Goal: Transaction & Acquisition: Purchase product/service

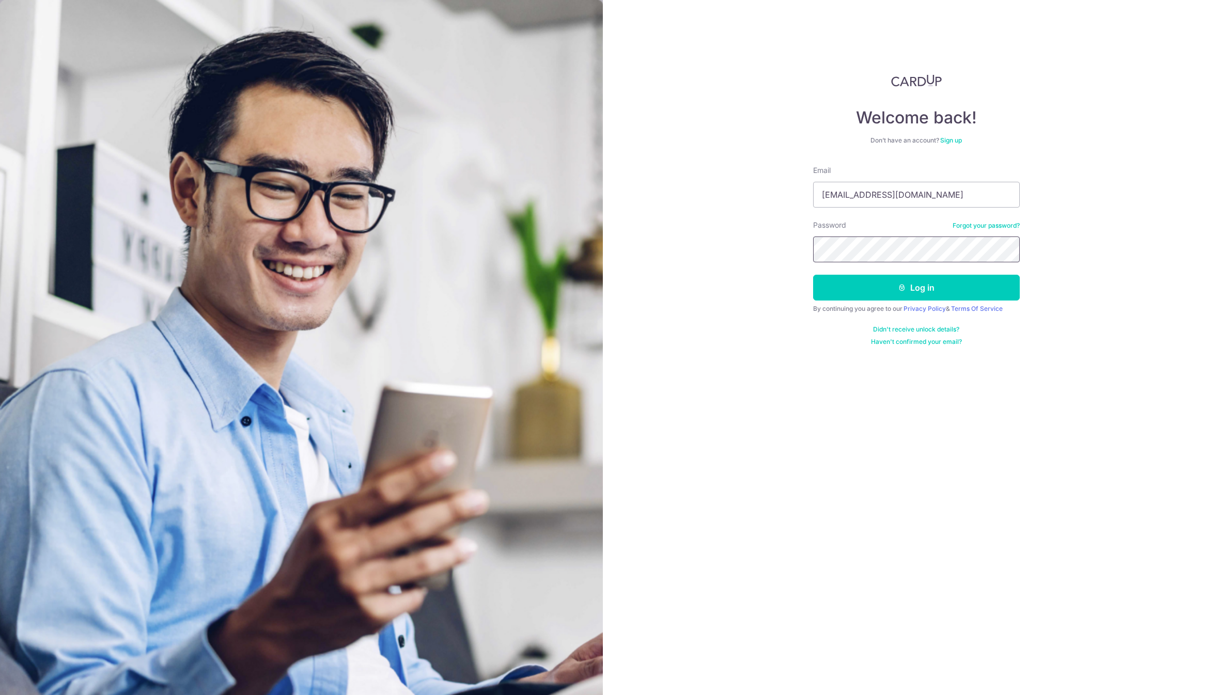
click at [813, 275] on button "Log in" at bounding box center [916, 288] width 207 height 26
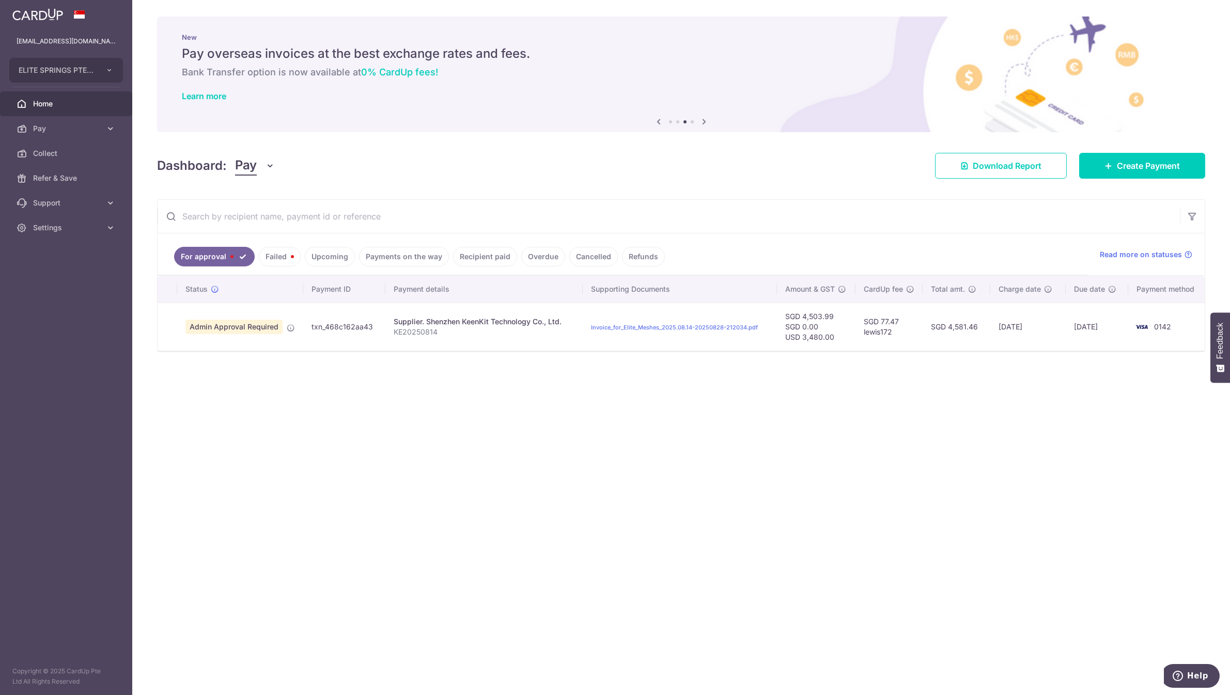
click at [523, 259] on link "Overdue" at bounding box center [543, 257] width 44 height 20
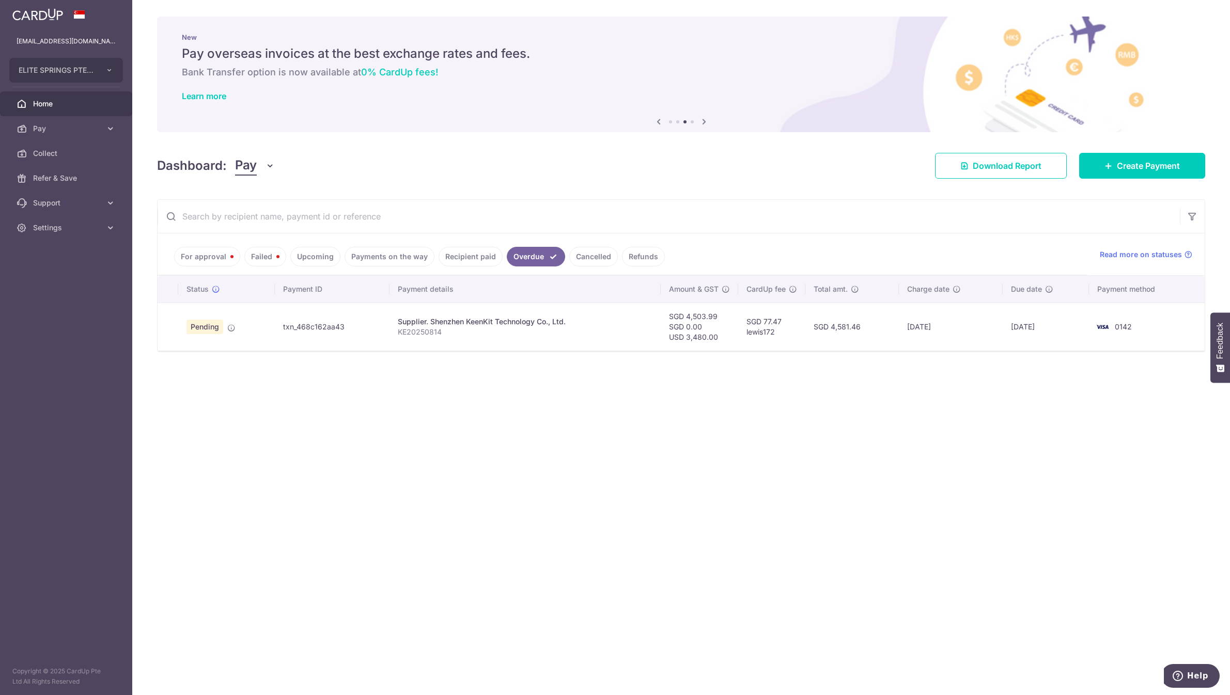
click at [586, 255] on link "Cancelled" at bounding box center [593, 257] width 49 height 20
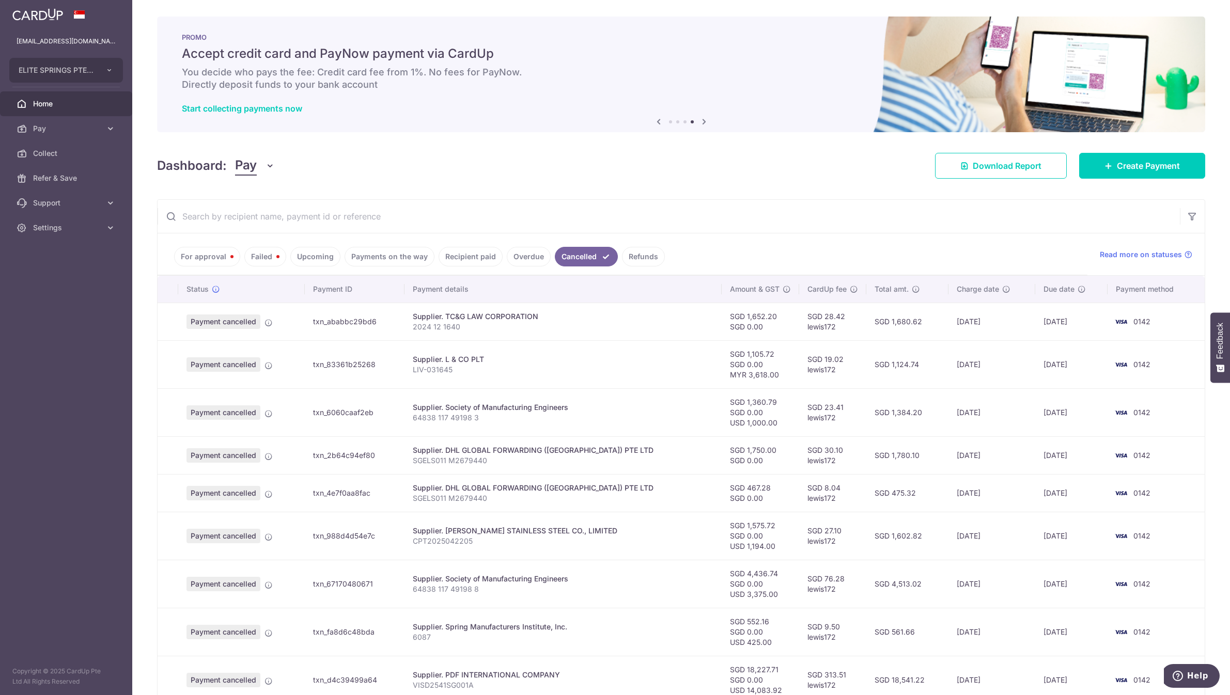
click at [395, 257] on link "Payments on the way" at bounding box center [390, 257] width 90 height 20
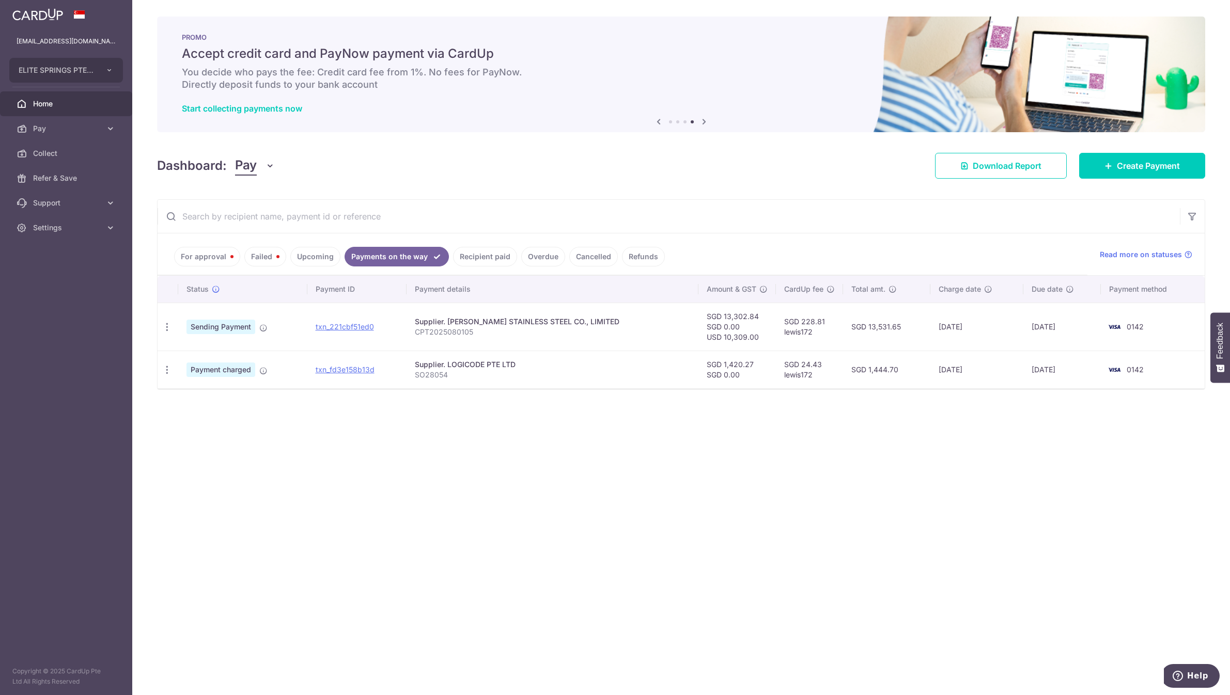
click at [489, 258] on link "Recipient paid" at bounding box center [485, 257] width 64 height 20
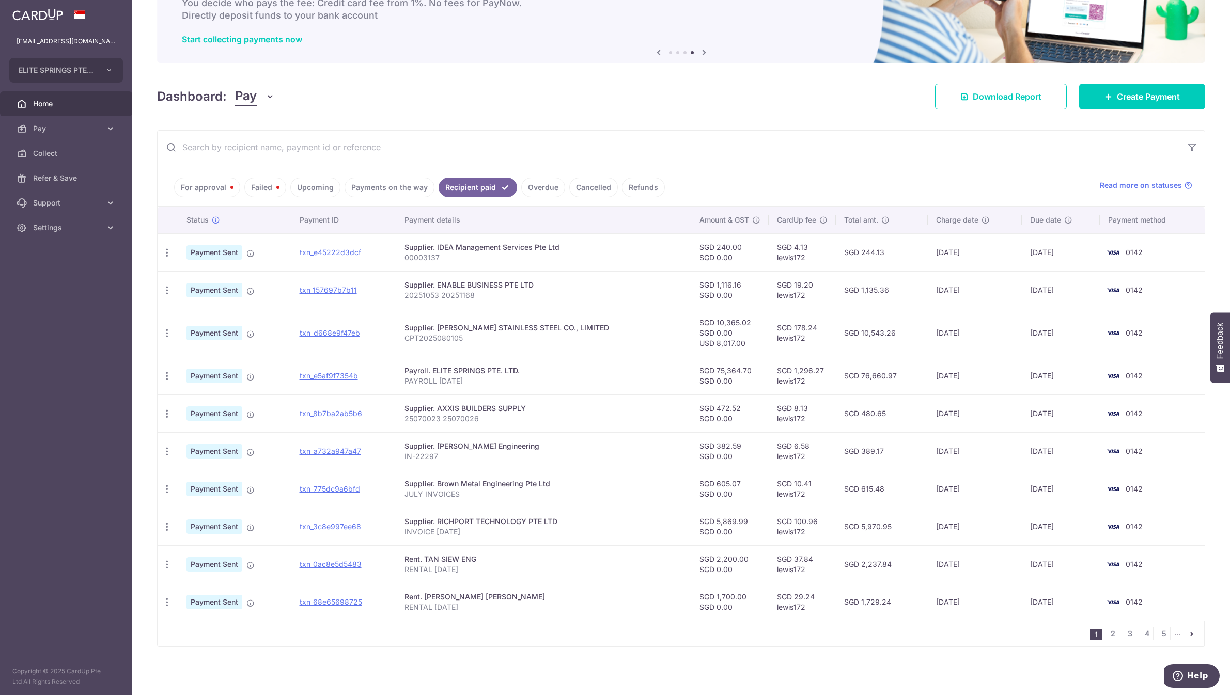
scroll to position [70, 0]
click at [653, 626] on div "1 2 3 4 5 ..." at bounding box center [681, 633] width 1047 height 26
click at [1107, 635] on link "2" at bounding box center [1113, 633] width 12 height 12
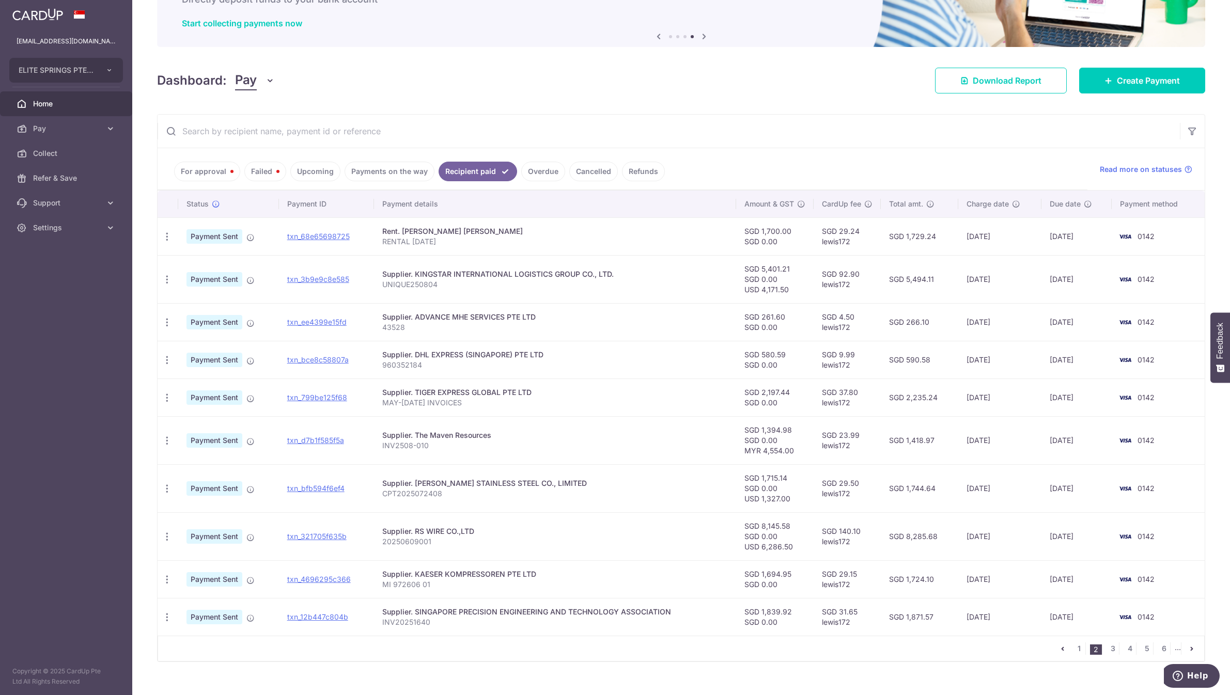
scroll to position [101, 0]
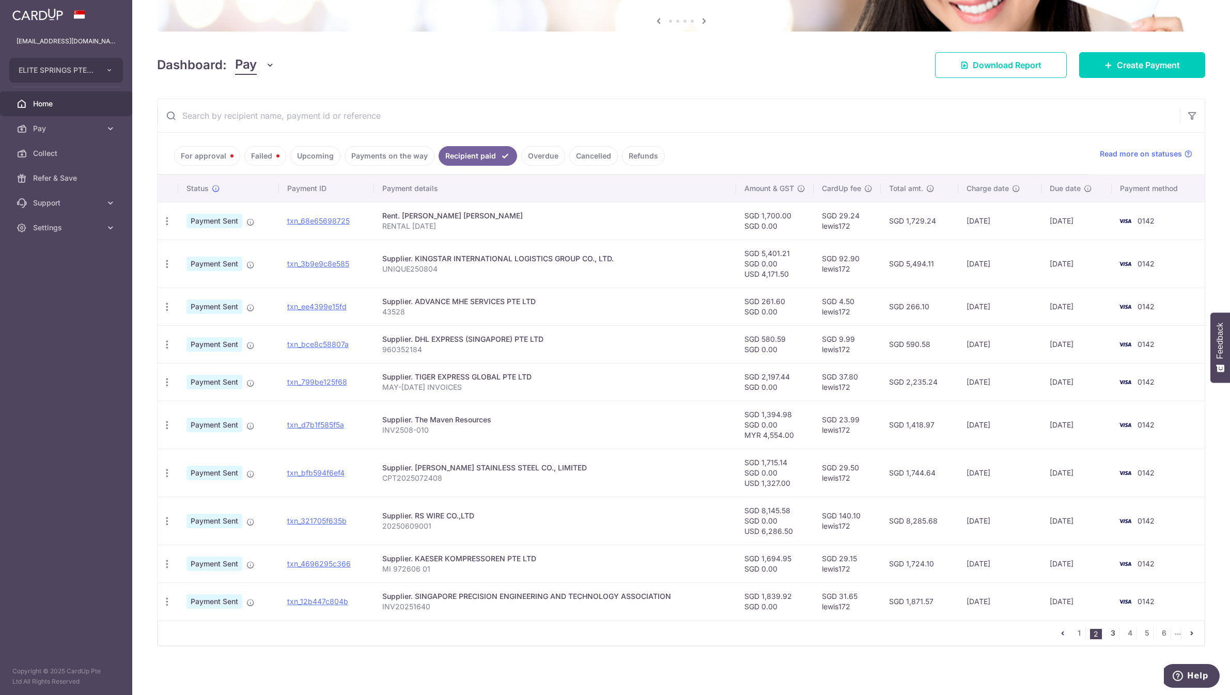
click at [1107, 631] on link "3" at bounding box center [1113, 633] width 12 height 12
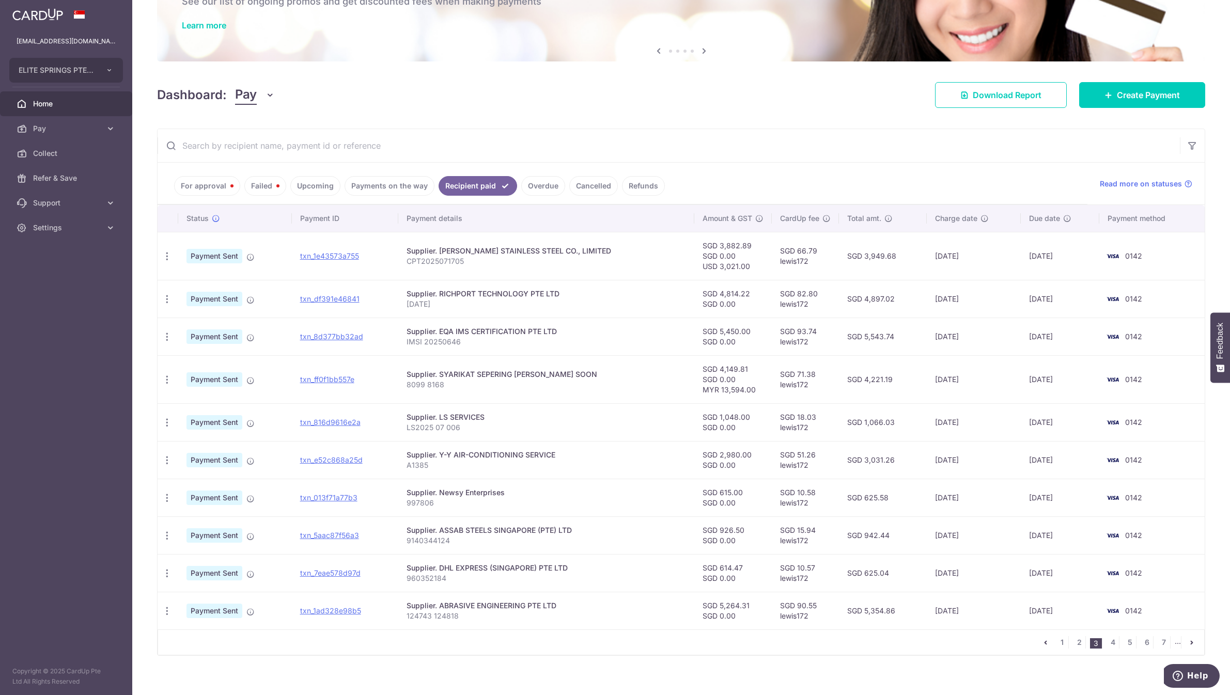
scroll to position [80, 0]
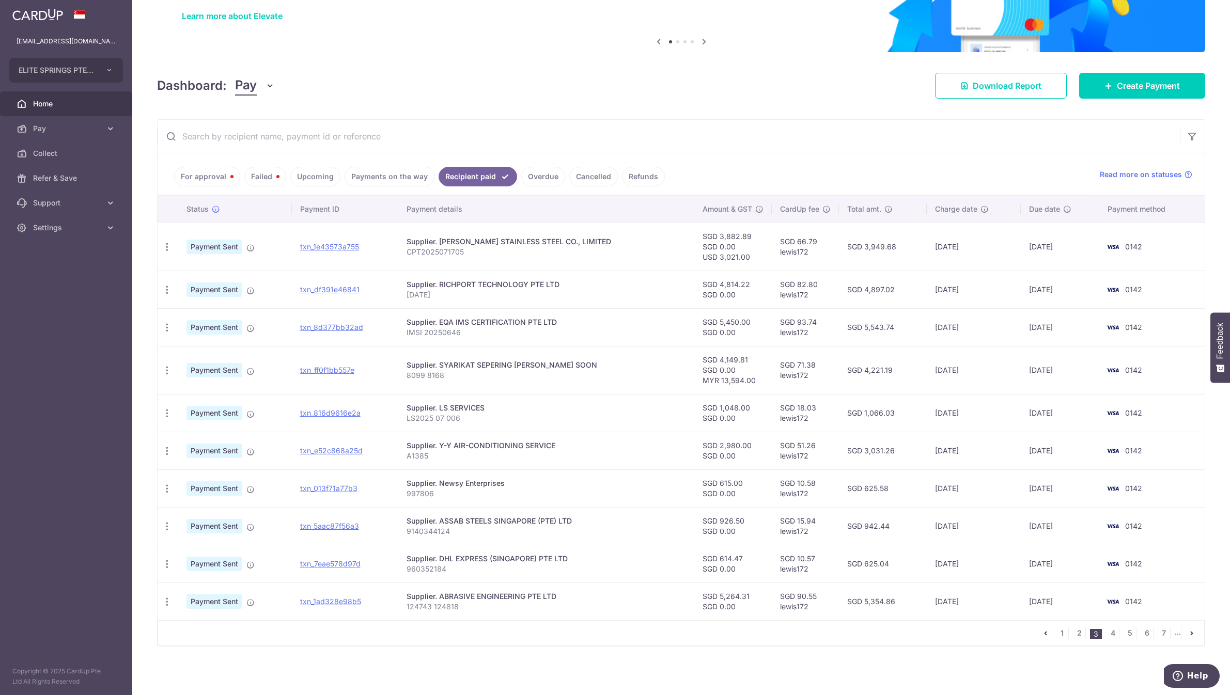
click at [540, 167] on link "Overdue" at bounding box center [543, 177] width 44 height 20
drag, startPoint x: 74, startPoint y: 129, endPoint x: 79, endPoint y: 142, distance: 13.7
click at [74, 129] on span "Pay" at bounding box center [67, 128] width 68 height 10
click at [75, 147] on link "Payments" at bounding box center [66, 153] width 132 height 25
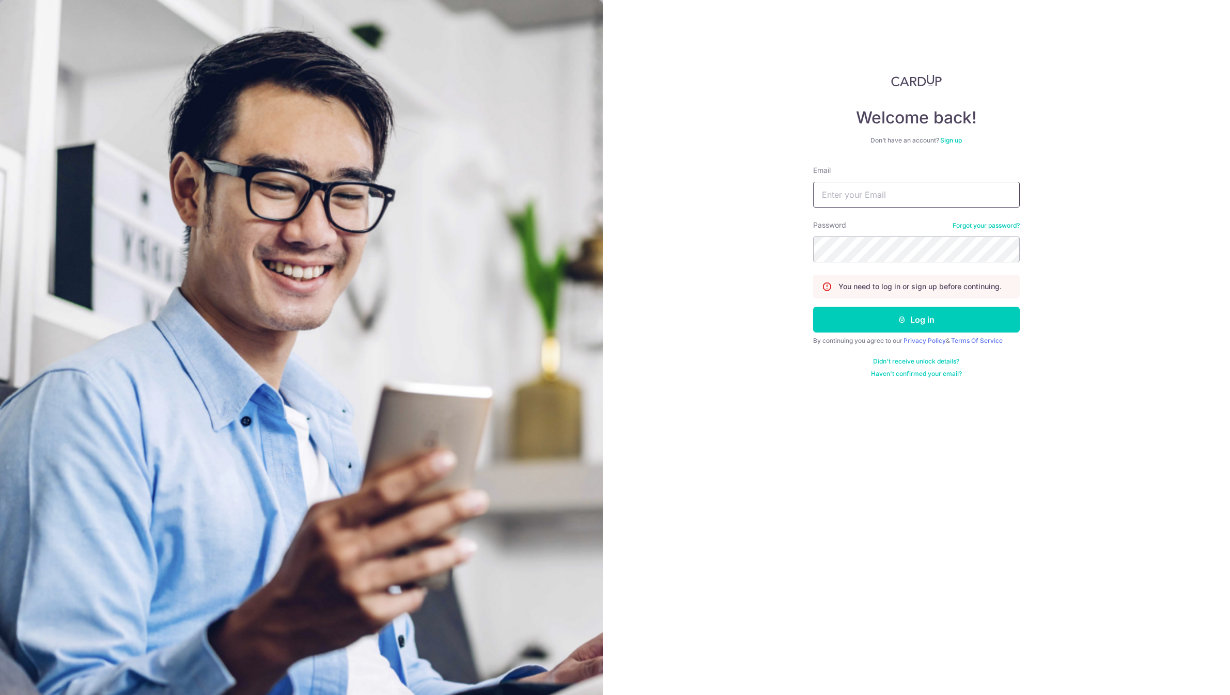
click at [873, 197] on input "Email" at bounding box center [916, 195] width 207 height 26
type input "[EMAIL_ADDRESS][DOMAIN_NAME]"
click at [813, 307] on button "Log in" at bounding box center [916, 320] width 207 height 26
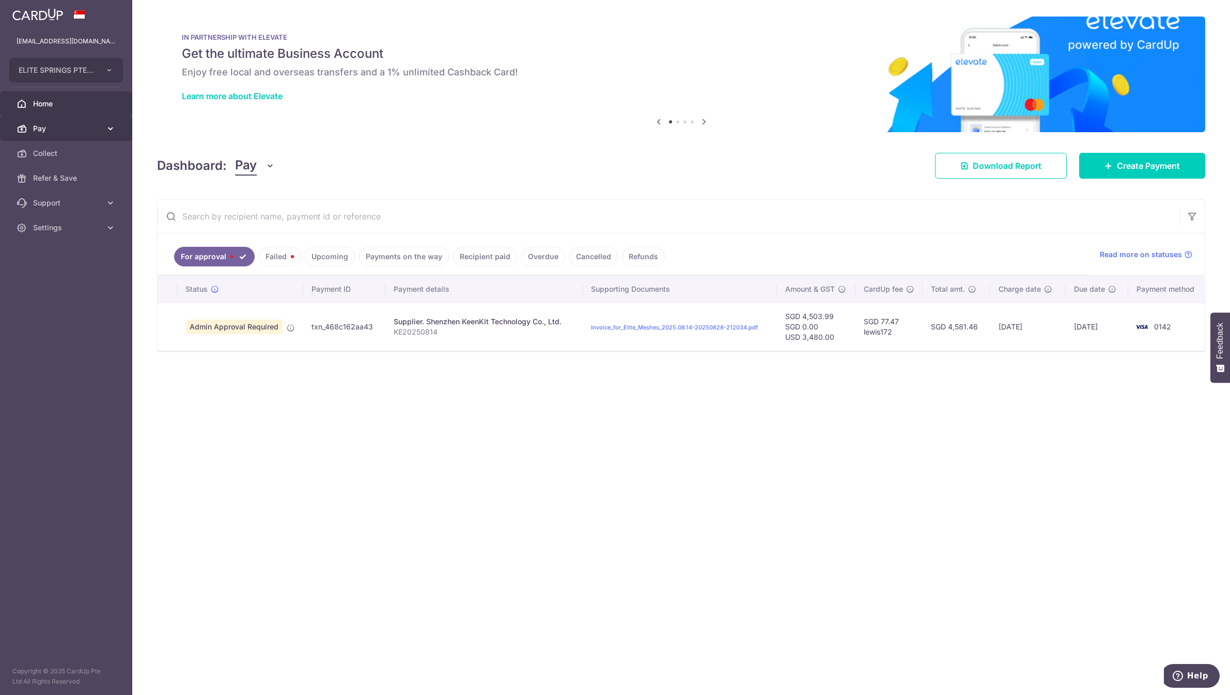
click at [76, 129] on span "Pay" at bounding box center [67, 128] width 68 height 10
click at [80, 159] on link "Payments" at bounding box center [66, 153] width 132 height 25
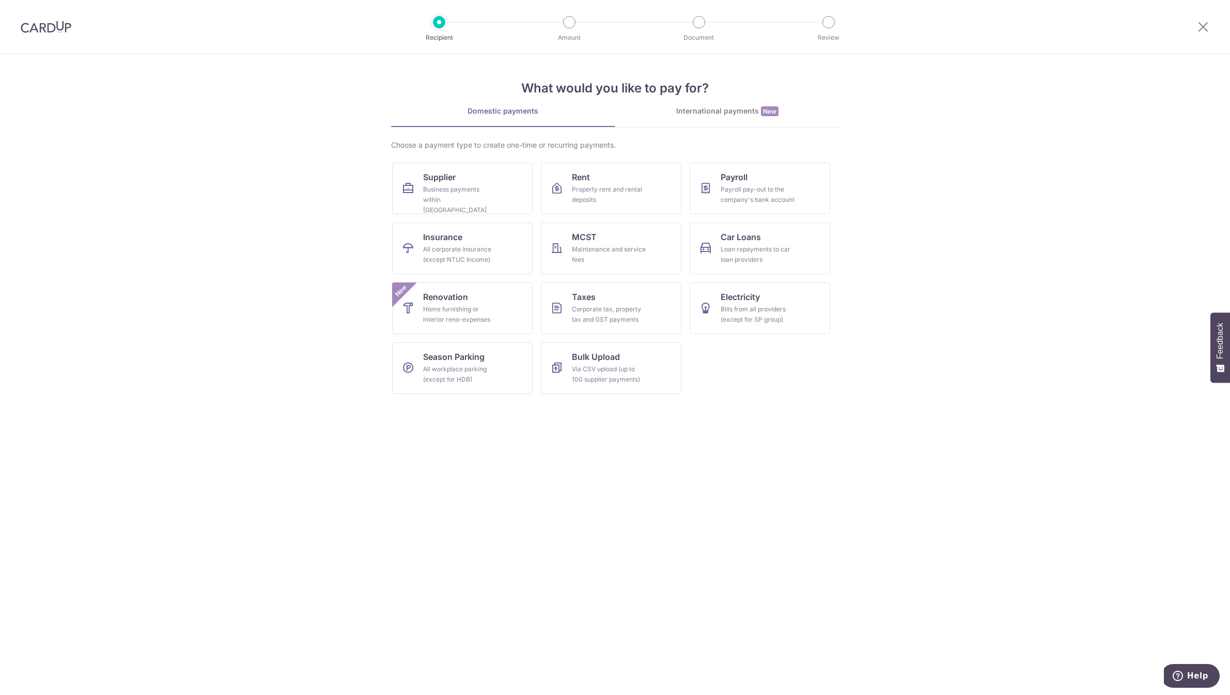
click at [716, 113] on div "International payments New" at bounding box center [727, 111] width 224 height 11
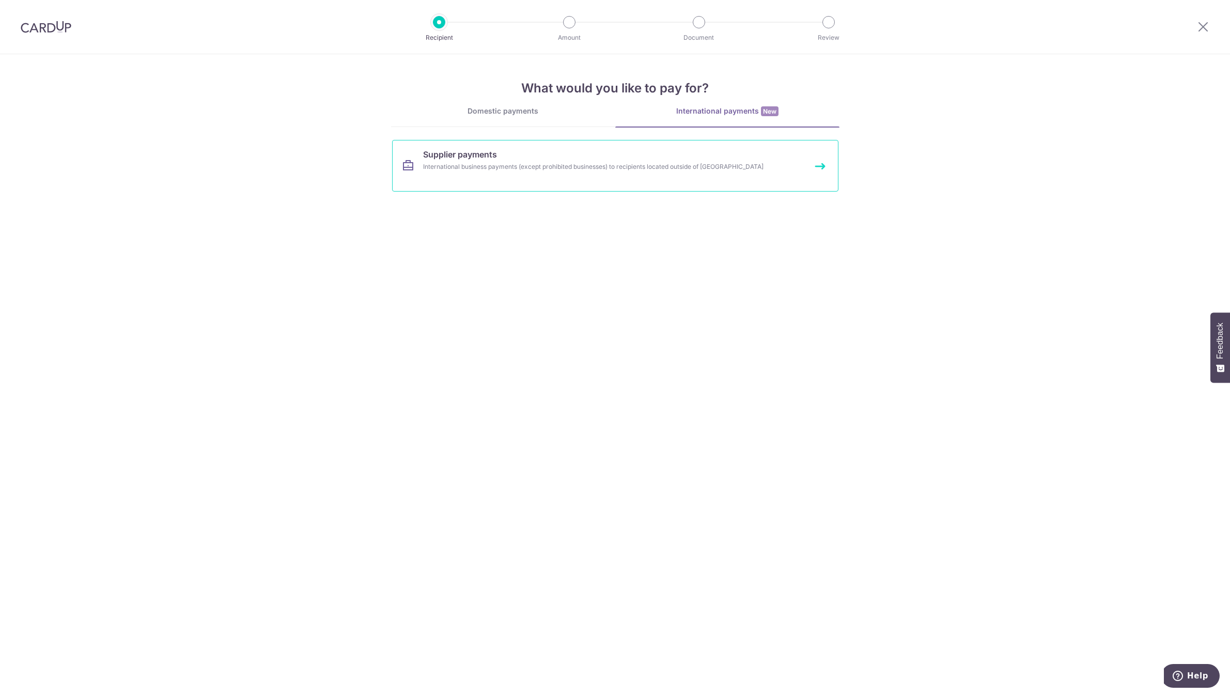
click at [582, 170] on div "International business payments (except prohibited businesses) to recipients lo…" at bounding box center [601, 167] width 357 height 10
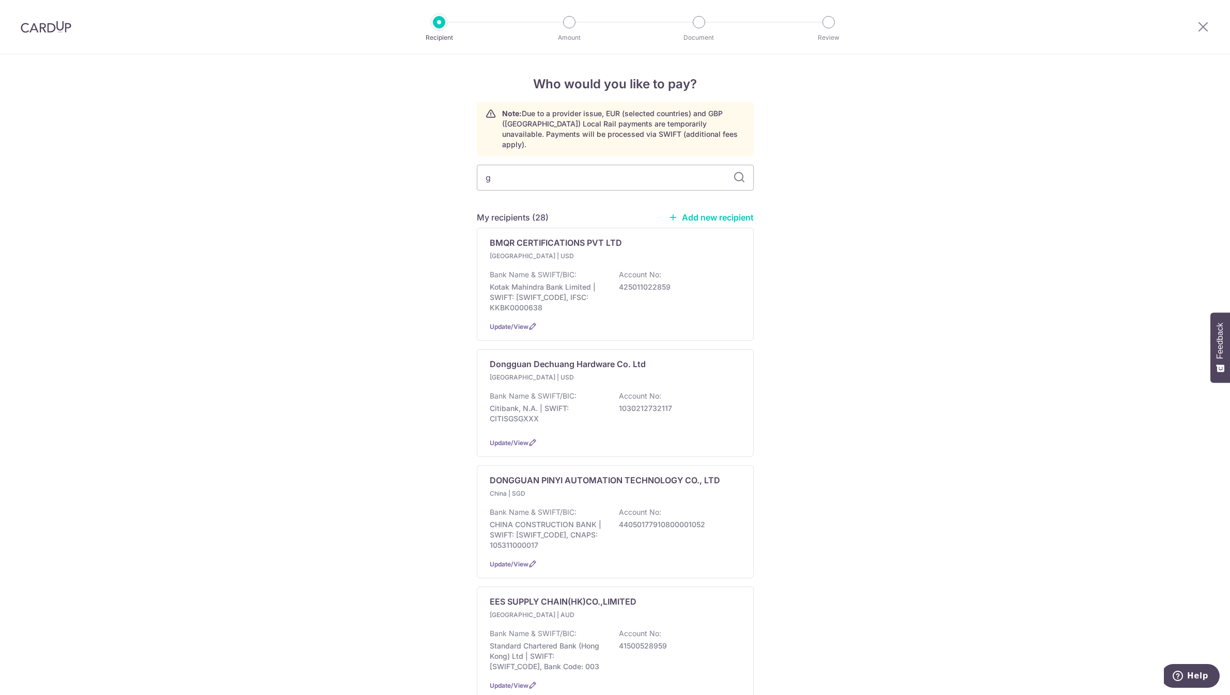
type input "gl"
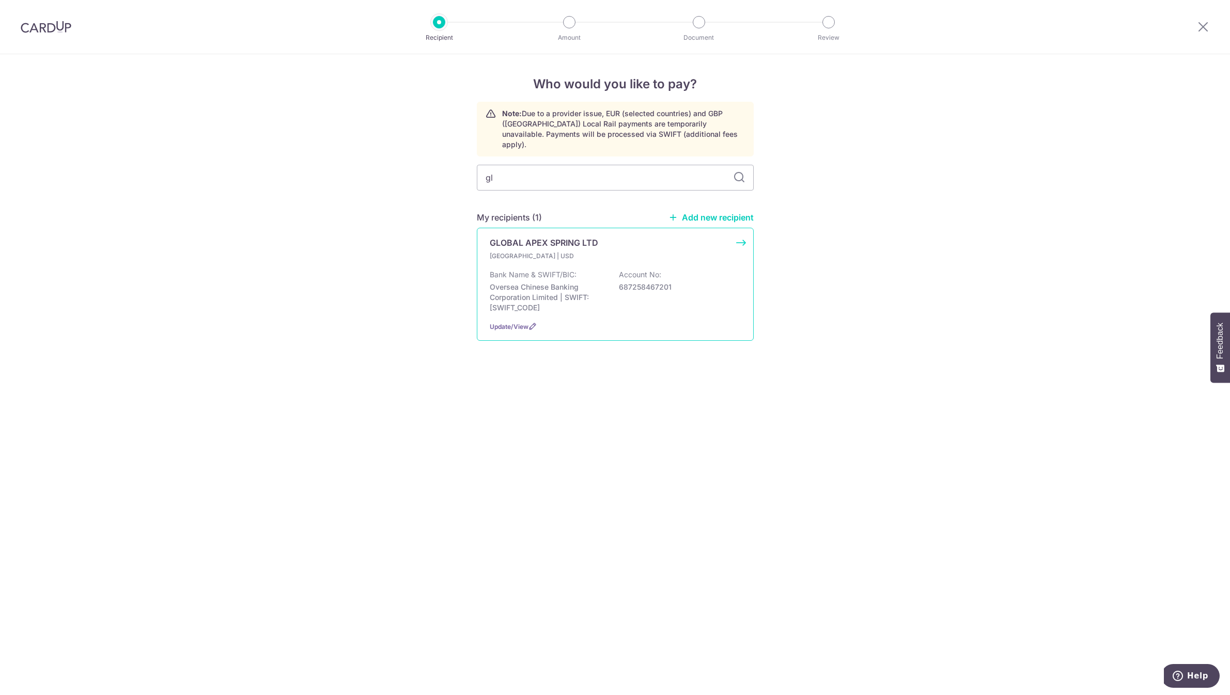
click at [631, 228] on div "GLOBAL APEX SPRING LTD [GEOGRAPHIC_DATA] | USD Bank Name & SWIFT/BIC: Oversea C…" at bounding box center [615, 284] width 277 height 113
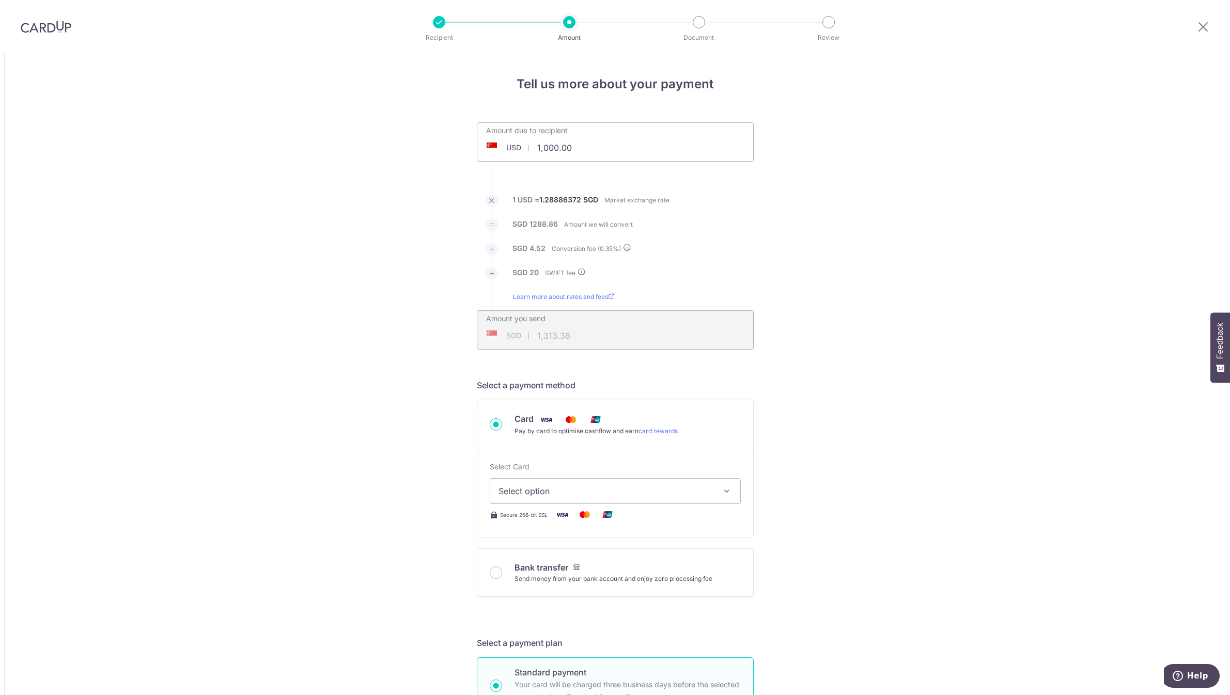
drag, startPoint x: 590, startPoint y: 146, endPoint x: 446, endPoint y: 143, distance: 144.7
type input "1,262.52"
type input "1,652.96"
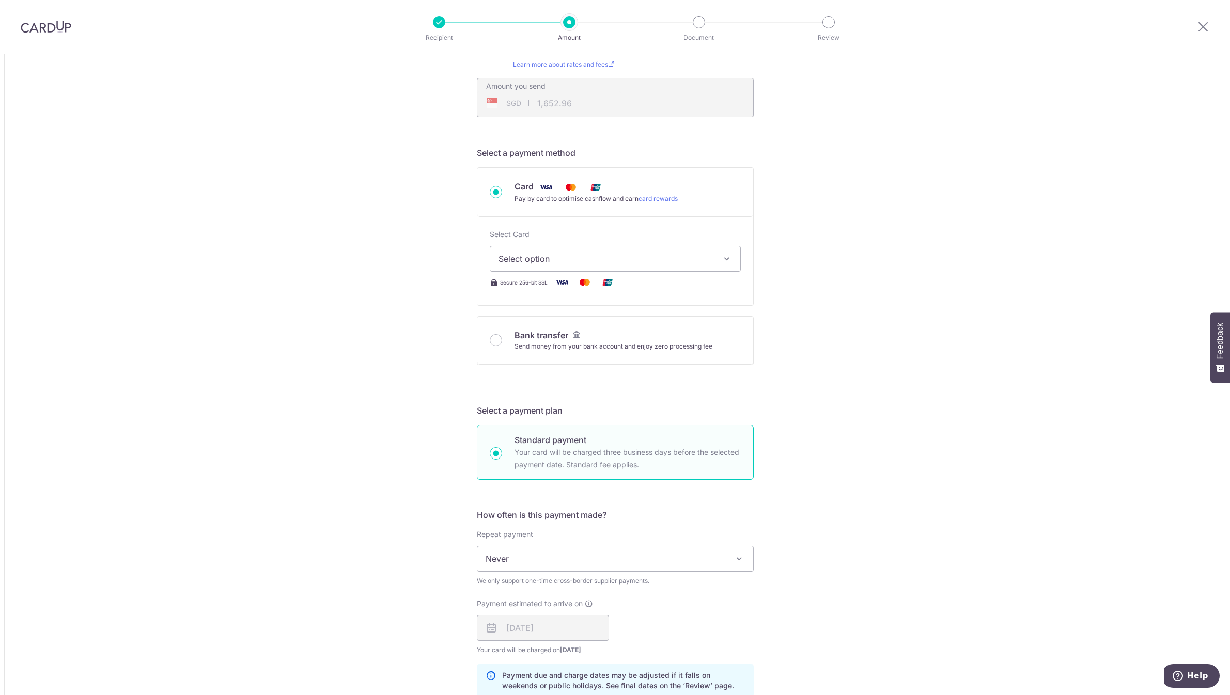
click at [608, 256] on span "Select option" at bounding box center [606, 259] width 215 height 12
click at [567, 336] on span "**** 0142" at bounding box center [616, 332] width 234 height 12
type input "1,262.52"
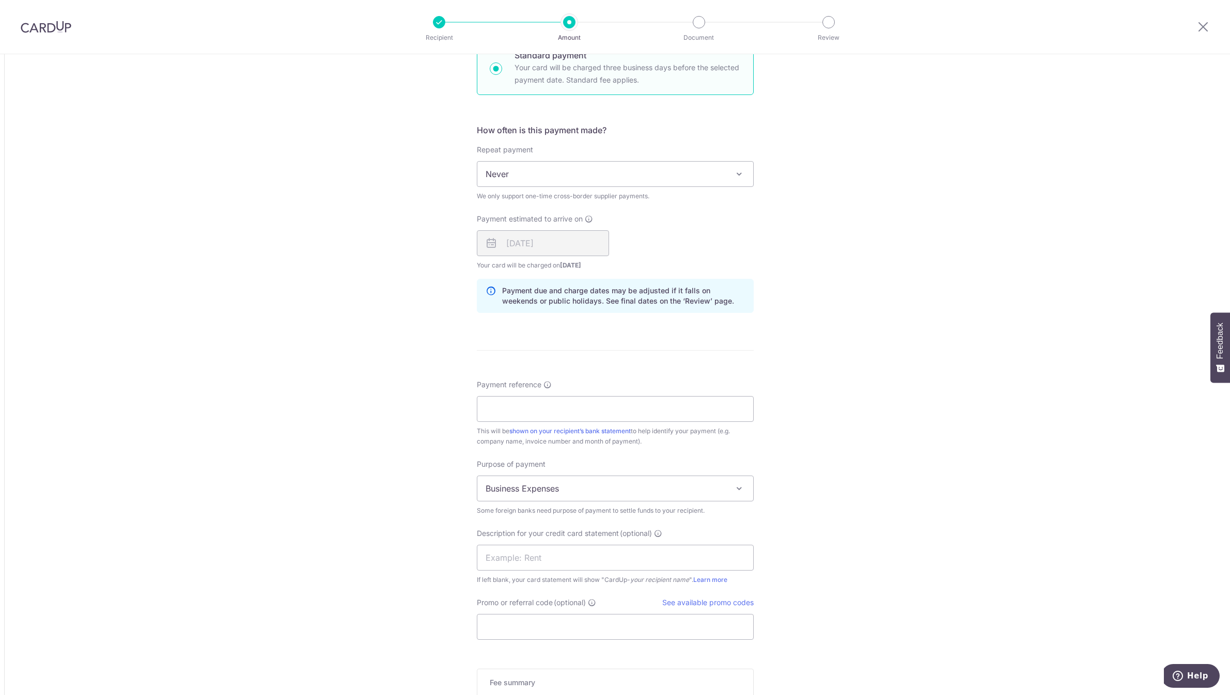
scroll to position [620, 0]
click at [547, 411] on input "Payment reference" at bounding box center [615, 407] width 277 height 26
type input "GLOBA2508081094"
click at [537, 413] on input "Payment reference" at bounding box center [615, 407] width 277 height 26
click at [331, 429] on div "Tell us more about your payment Amount due to recipient USD 1,262.52 1262.52 1 …" at bounding box center [615, 142] width 1230 height 1417
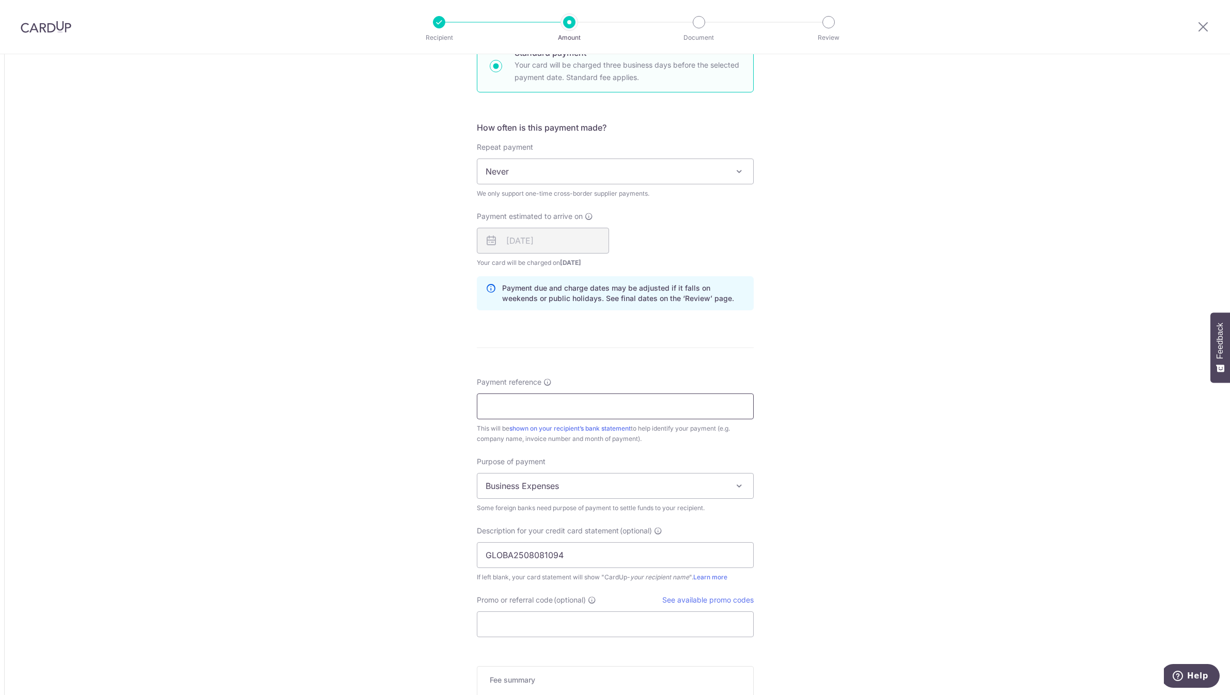
click at [563, 407] on input "Payment reference" at bounding box center [615, 407] width 277 height 26
click at [532, 556] on input "GLOBA2508081094" at bounding box center [615, 555] width 277 height 26
click at [539, 554] on input "GLOBA2508081094" at bounding box center [615, 555] width 277 height 26
drag, startPoint x: 572, startPoint y: 556, endPoint x: 510, endPoint y: 551, distance: 61.7
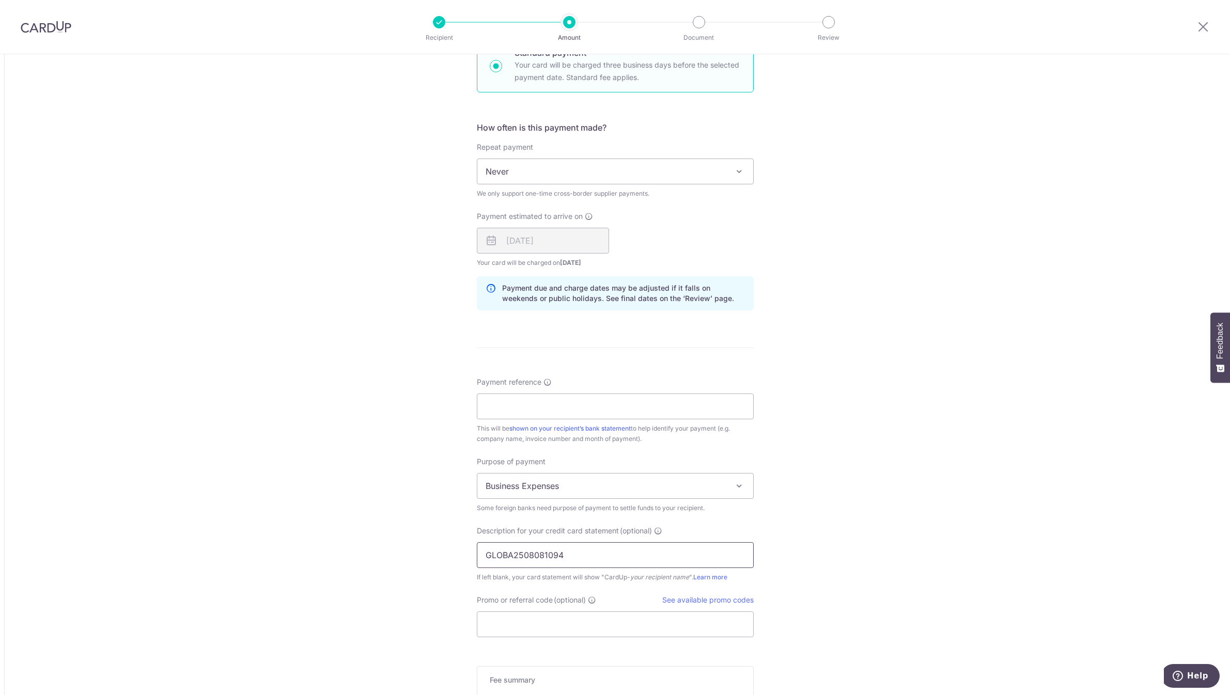
click at [510, 551] on input "GLOBA2508081094" at bounding box center [615, 555] width 277 height 26
drag, startPoint x: 493, startPoint y: 409, endPoint x: 494, endPoint y: 416, distance: 6.8
click at [493, 409] on input "Payment reference" at bounding box center [615, 407] width 277 height 26
paste input "2508081094"
click at [485, 406] on input "2508081094" at bounding box center [615, 407] width 277 height 26
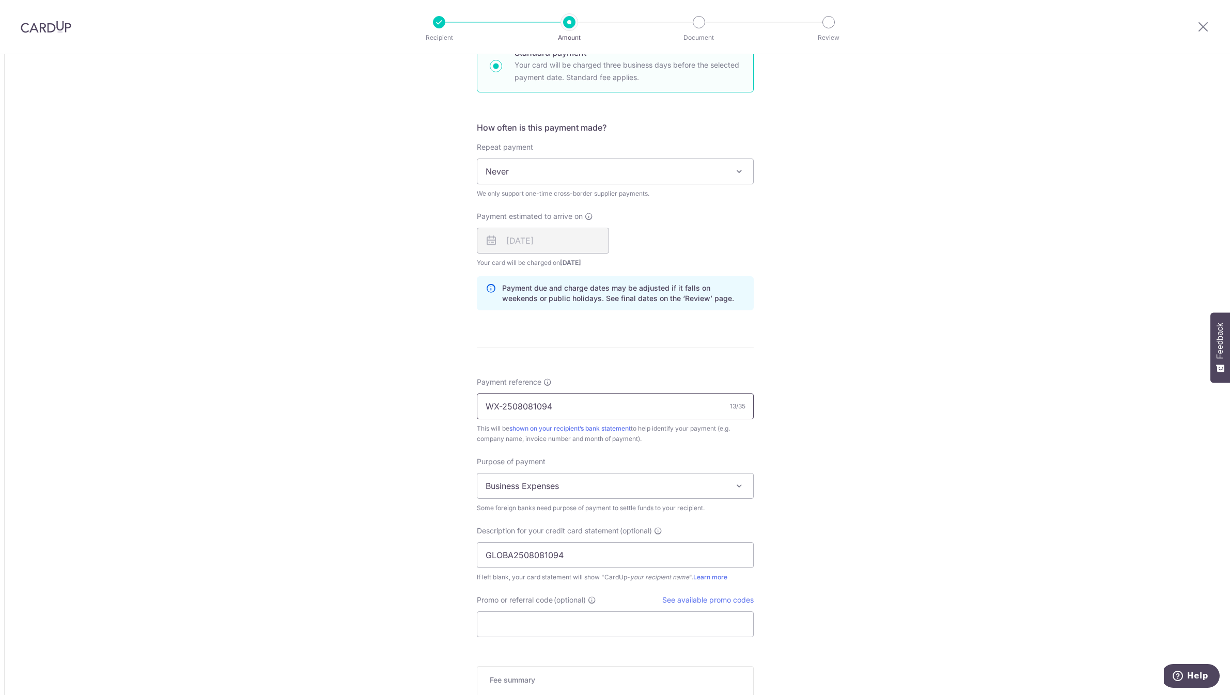
type input "WX-2508081094"
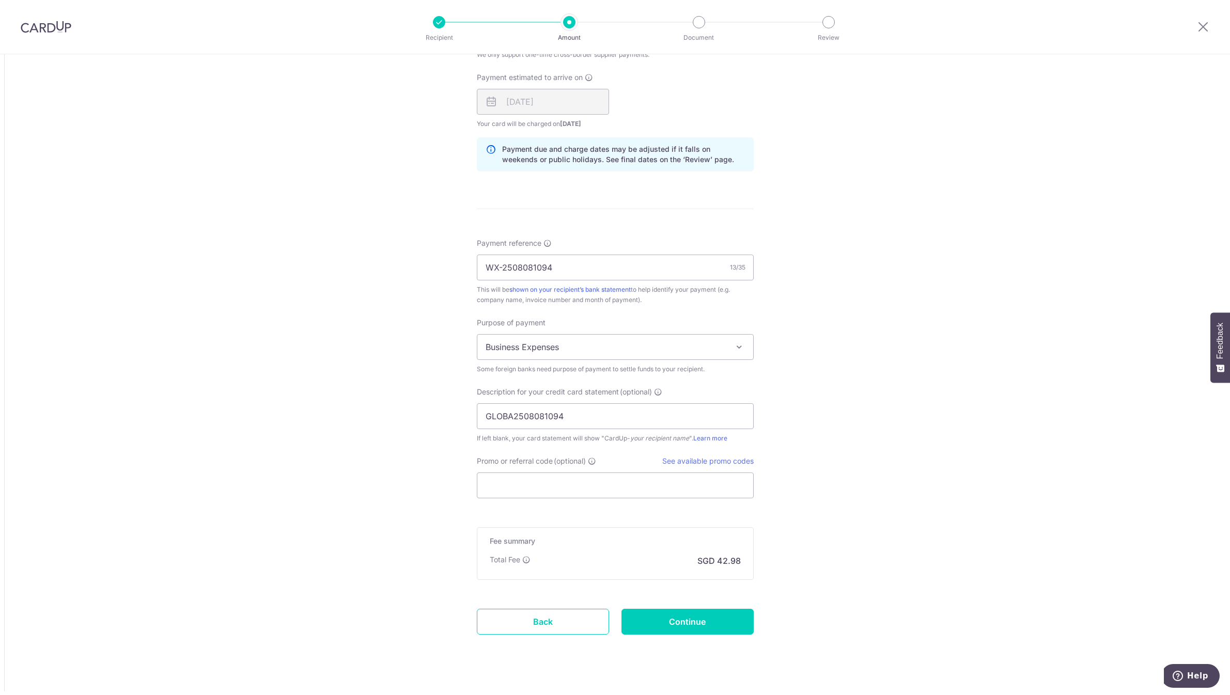
scroll to position [776, 0]
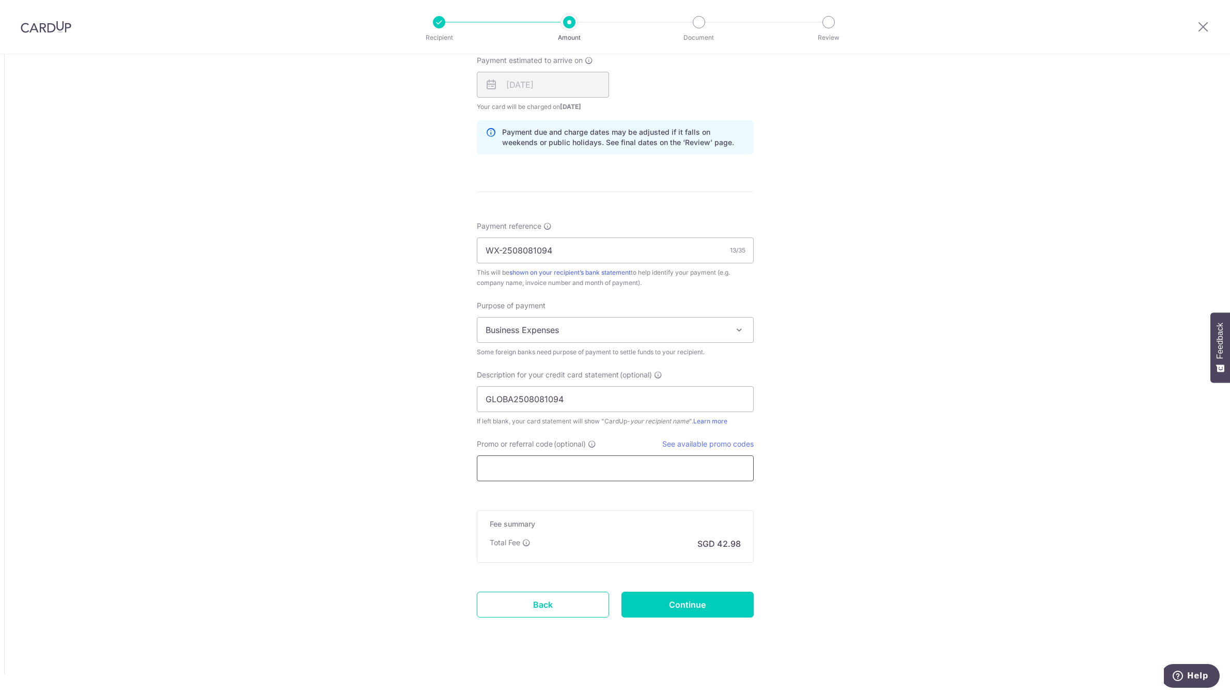
drag, startPoint x: 563, startPoint y: 461, endPoint x: 559, endPoint y: 465, distance: 5.5
click at [559, 465] on input "Promo or referral code (optional)" at bounding box center [615, 469] width 277 height 26
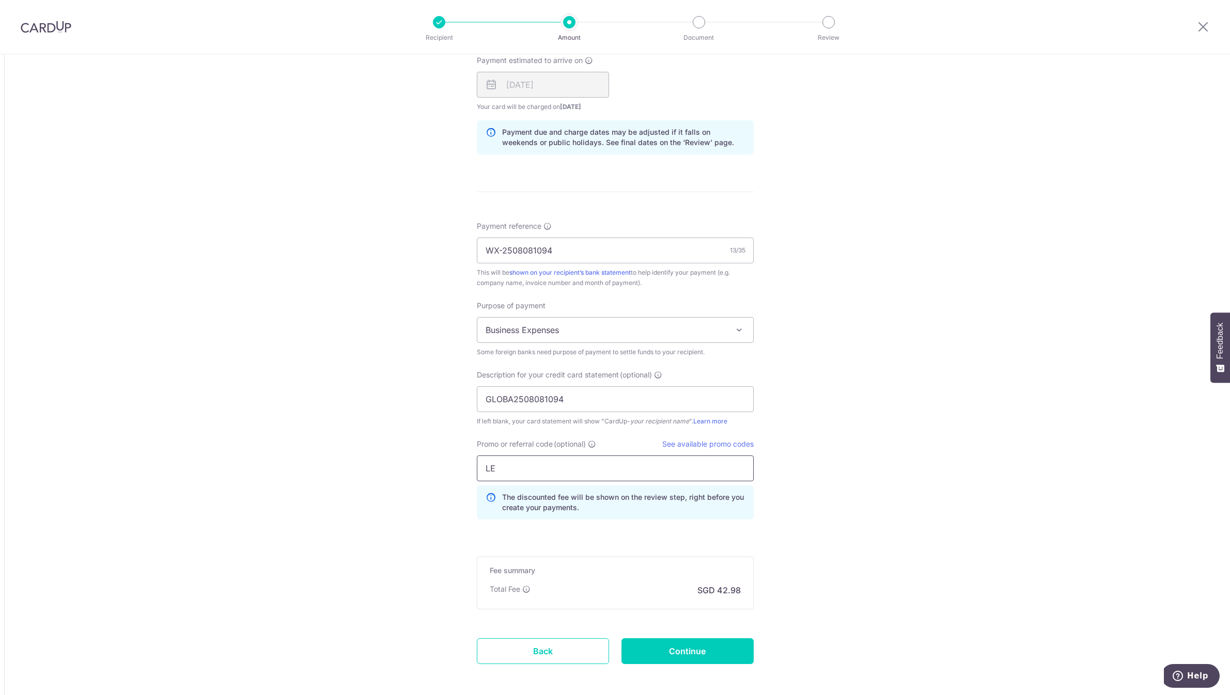
type input "L"
type input "lewis172"
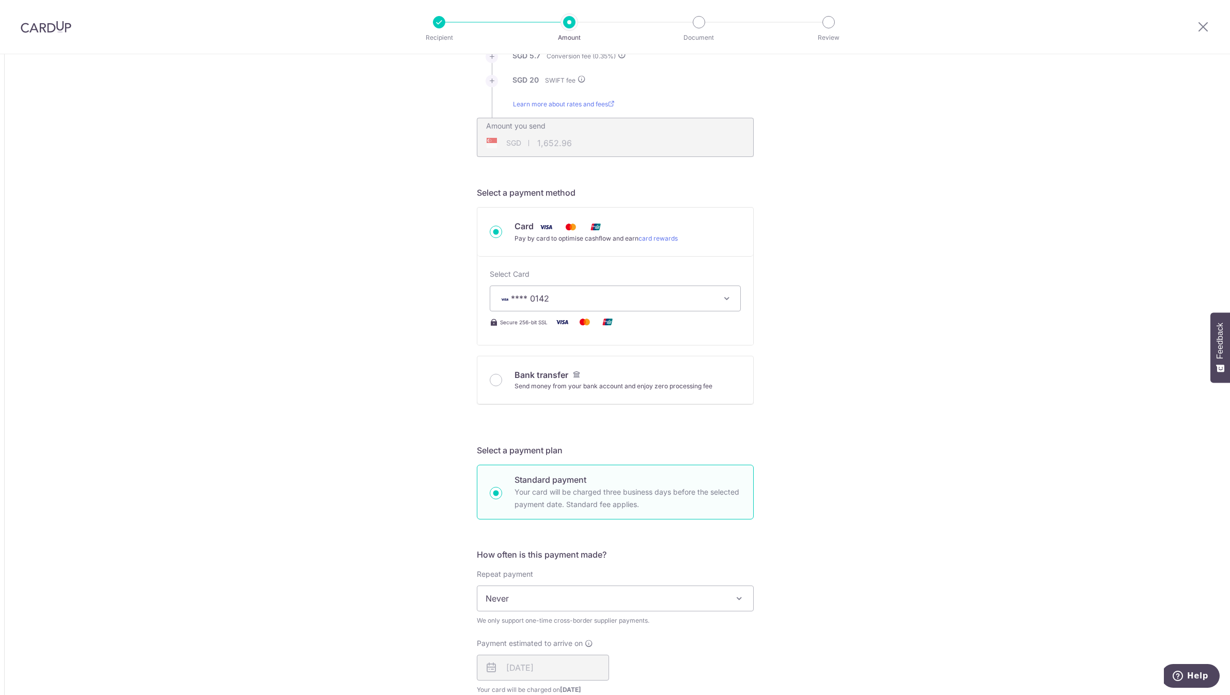
scroll to position [822, 0]
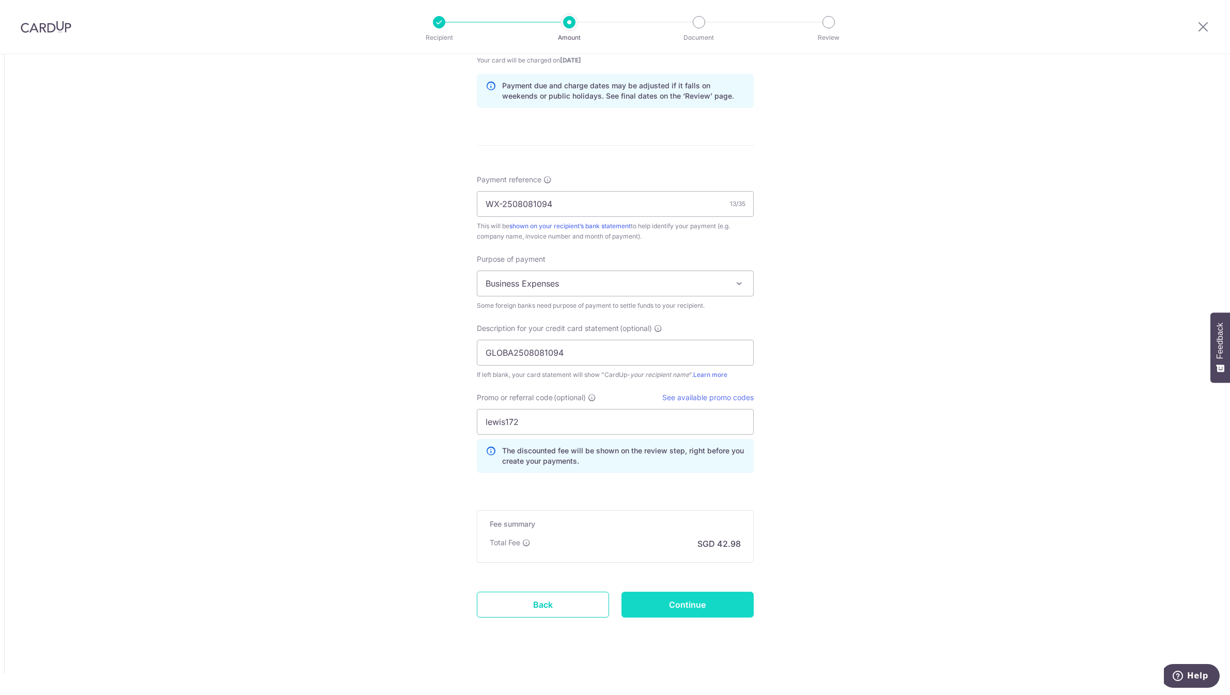
click at [693, 609] on input "Continue" at bounding box center [687, 605] width 132 height 26
type input "Create Schedule"
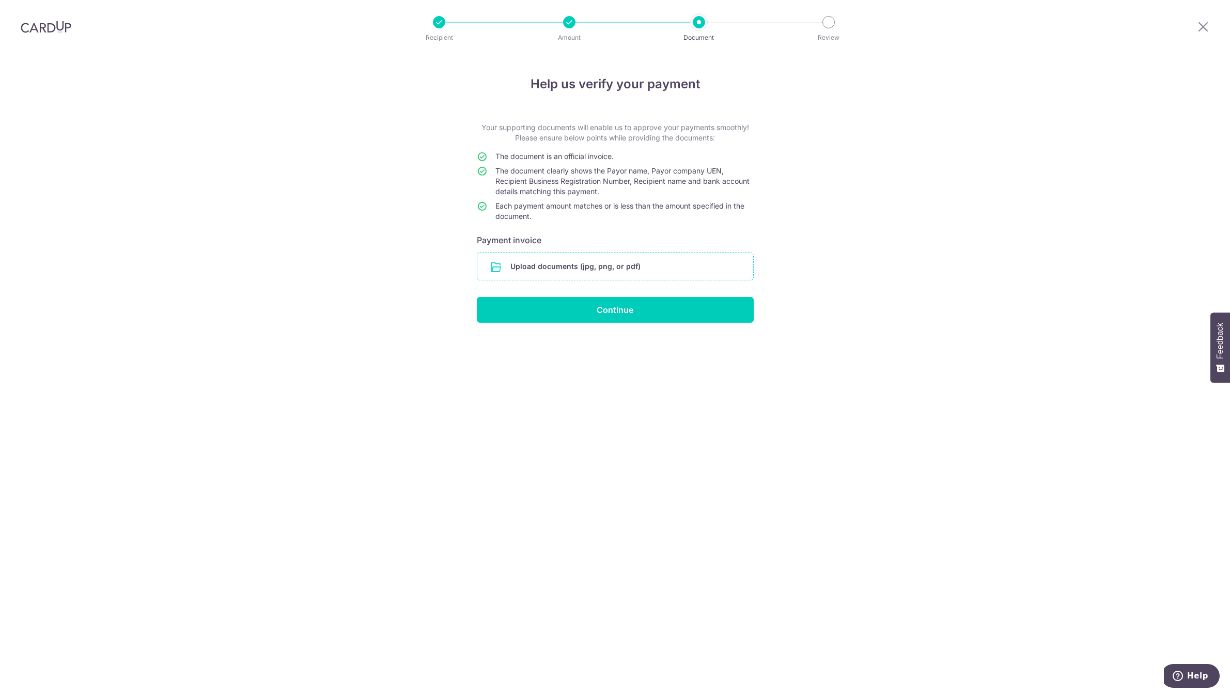
click at [684, 266] on input "file" at bounding box center [615, 266] width 276 height 27
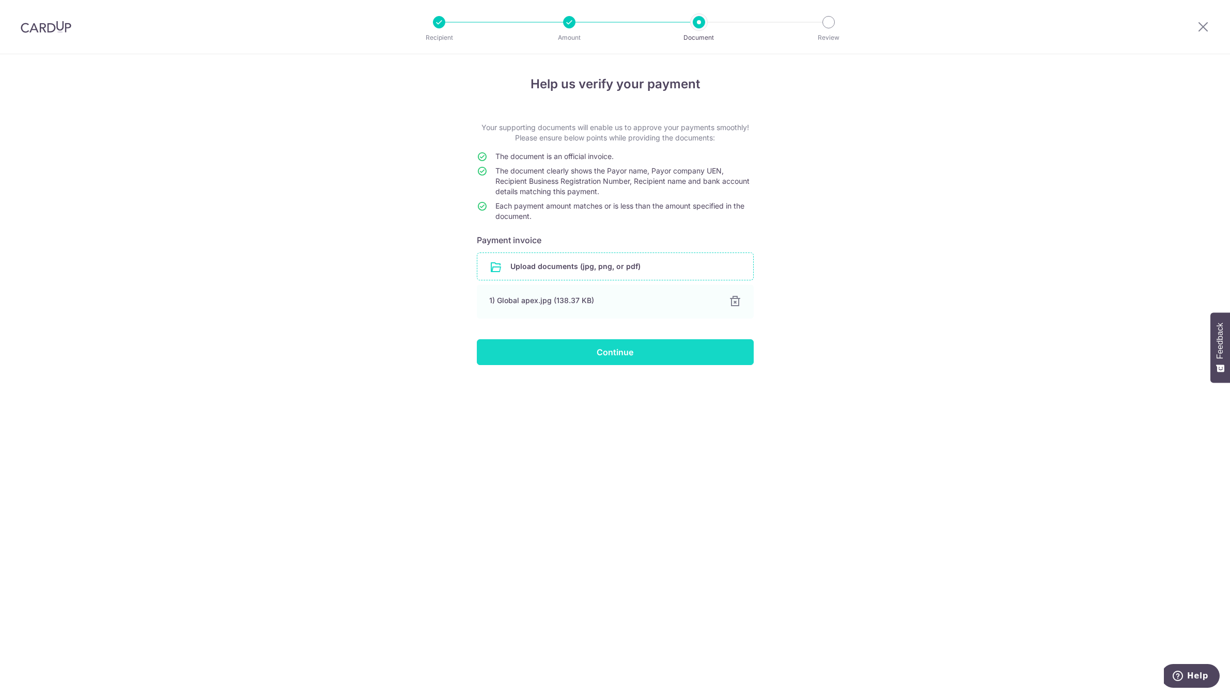
click at [533, 353] on input "Continue" at bounding box center [615, 352] width 277 height 26
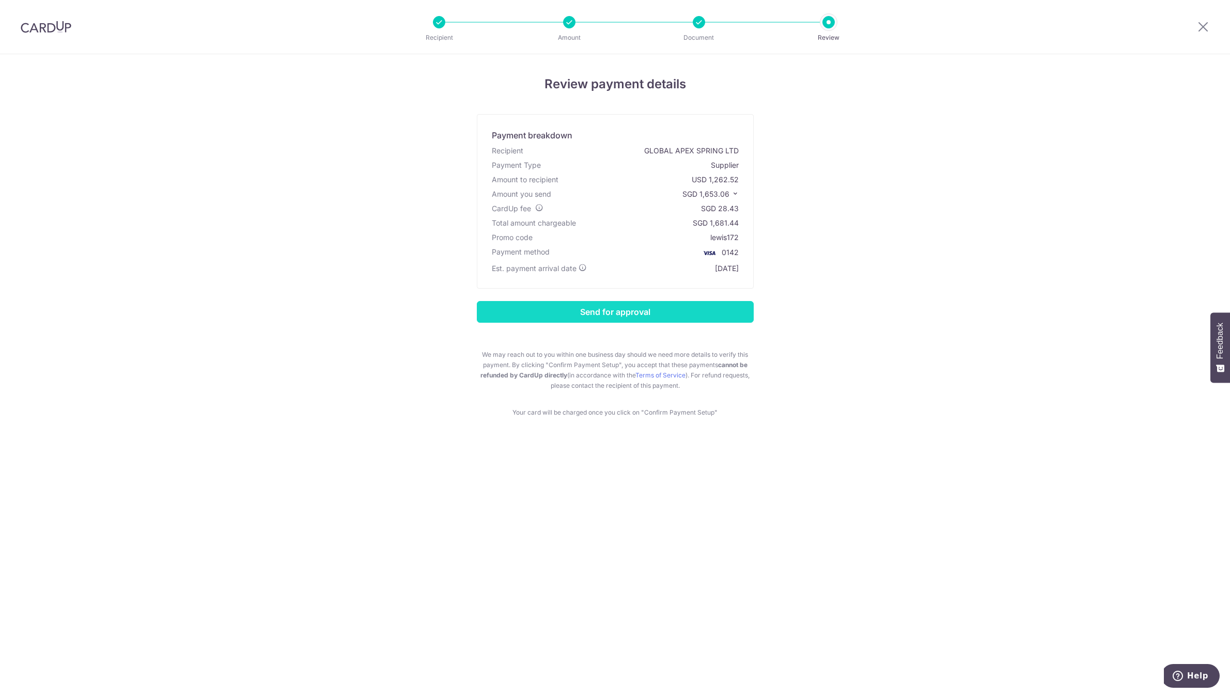
click at [608, 321] on input "Send for approval" at bounding box center [615, 312] width 277 height 22
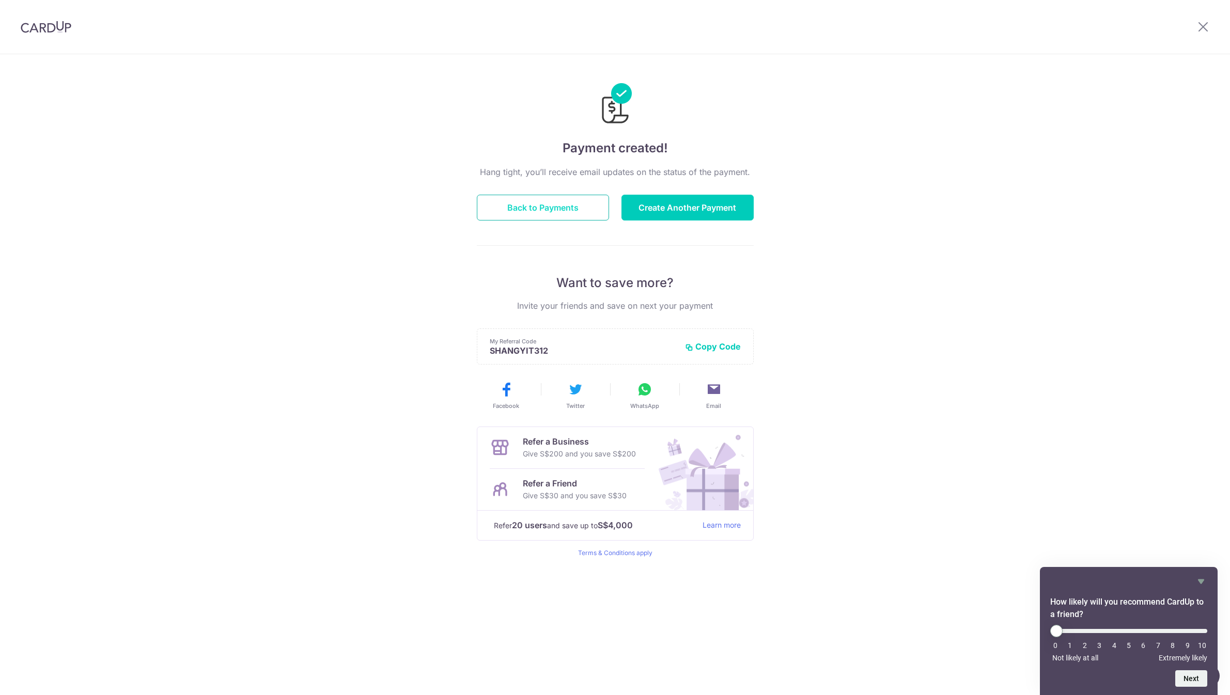
click at [553, 212] on button "Back to Payments" at bounding box center [543, 208] width 132 height 26
